Goal: Task Accomplishment & Management: Manage account settings

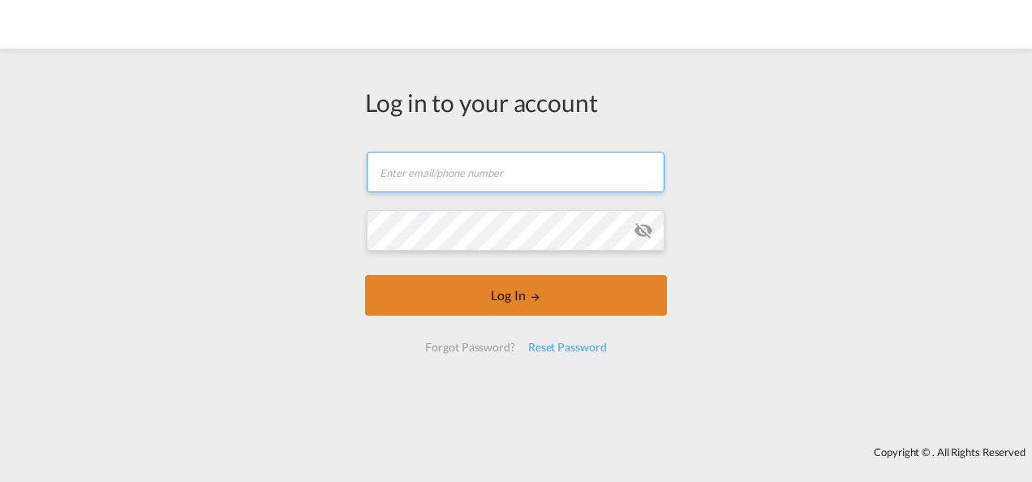
type input "[PERSON_NAME][EMAIL_ADDRESS][PERSON_NAME][DOMAIN_NAME]"
click at [497, 297] on button "Log In" at bounding box center [516, 295] width 302 height 41
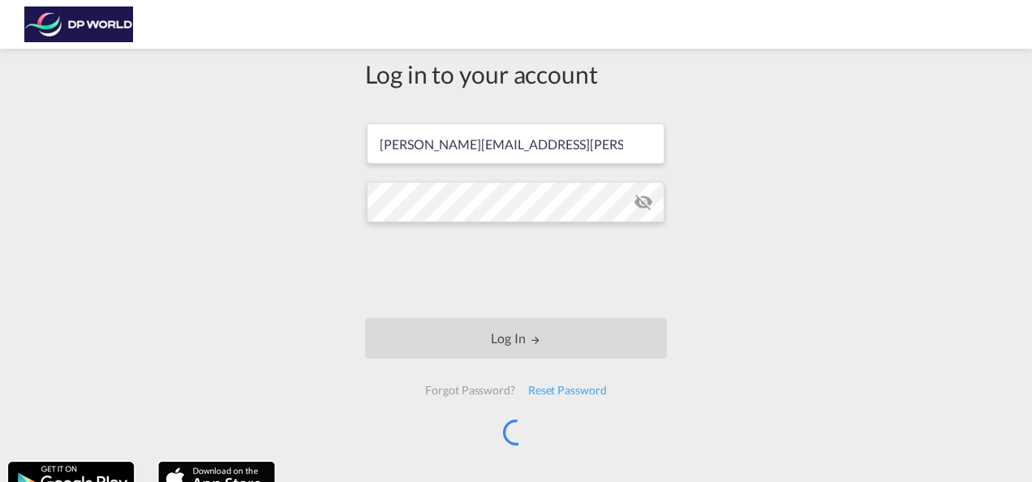
click at [184, 221] on div "Log in to your account luis.cruz-ff@dpworld.com Log In Forgot Password? Reset P…" at bounding box center [516, 255] width 1032 height 397
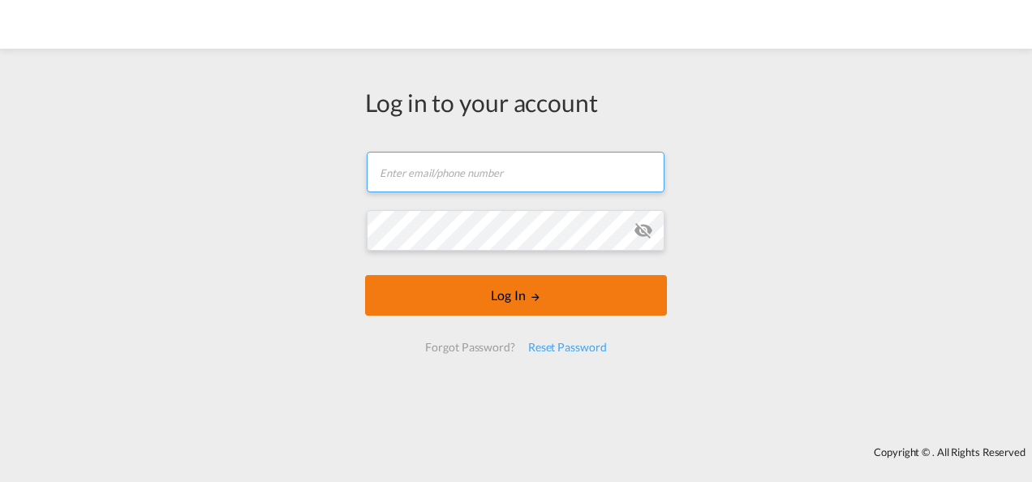
type input "[PERSON_NAME][EMAIL_ADDRESS][PERSON_NAME][DOMAIN_NAME]"
click at [508, 299] on button "Log In" at bounding box center [516, 295] width 302 height 41
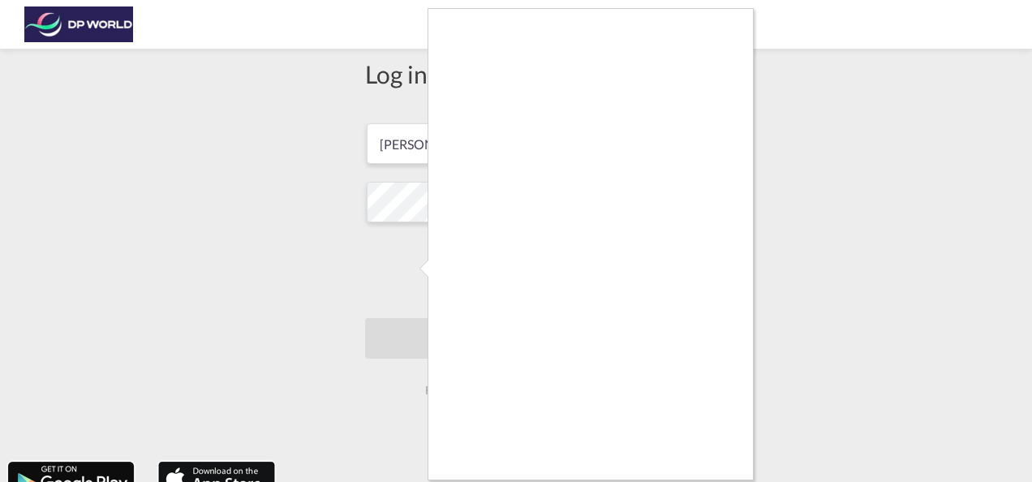
scroll to position [6, 0]
